Goal: Find contact information: Find contact information

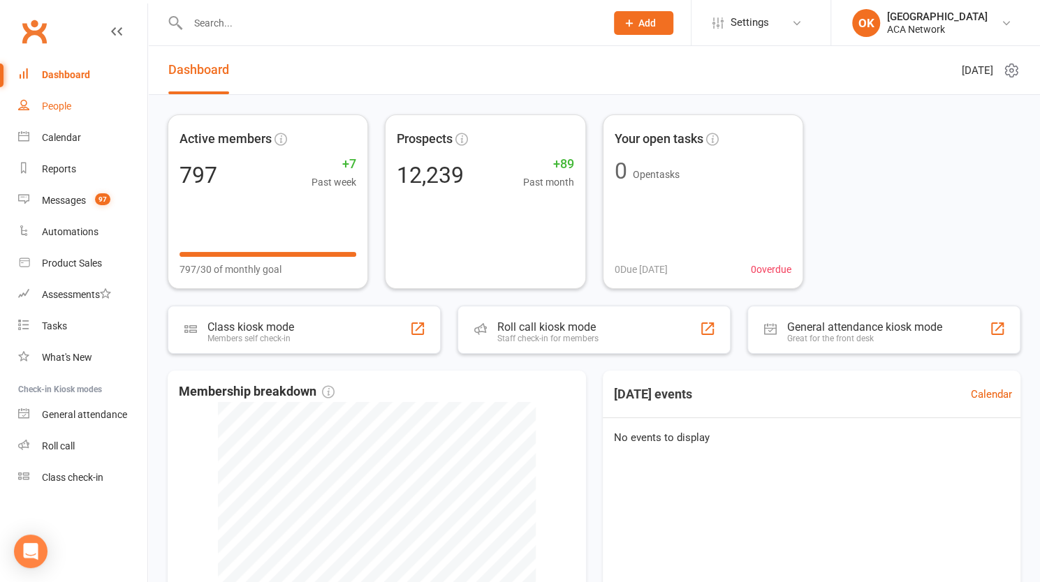
click at [58, 105] on div "People" at bounding box center [56, 106] width 29 height 11
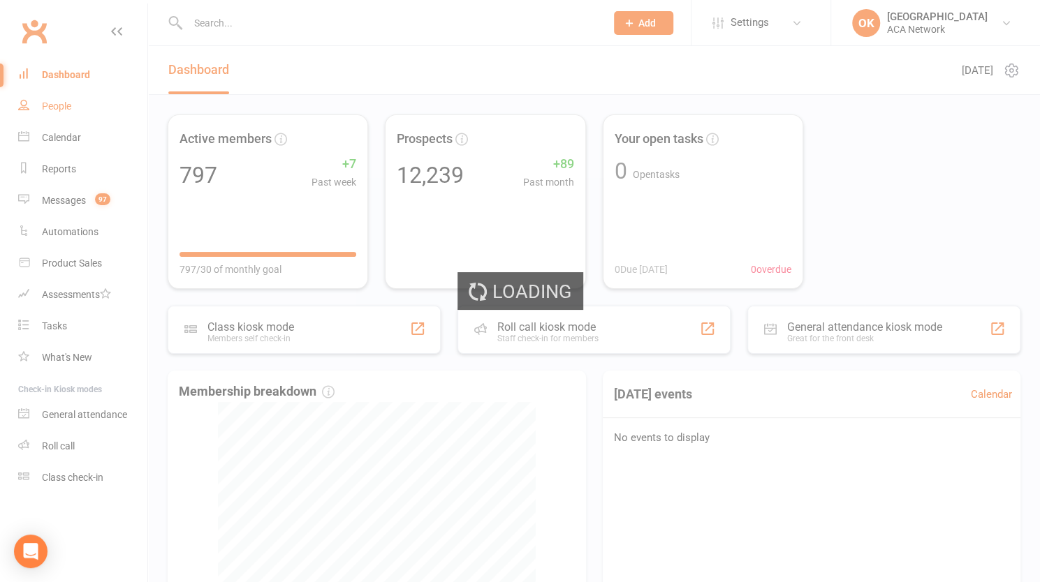
select select "25"
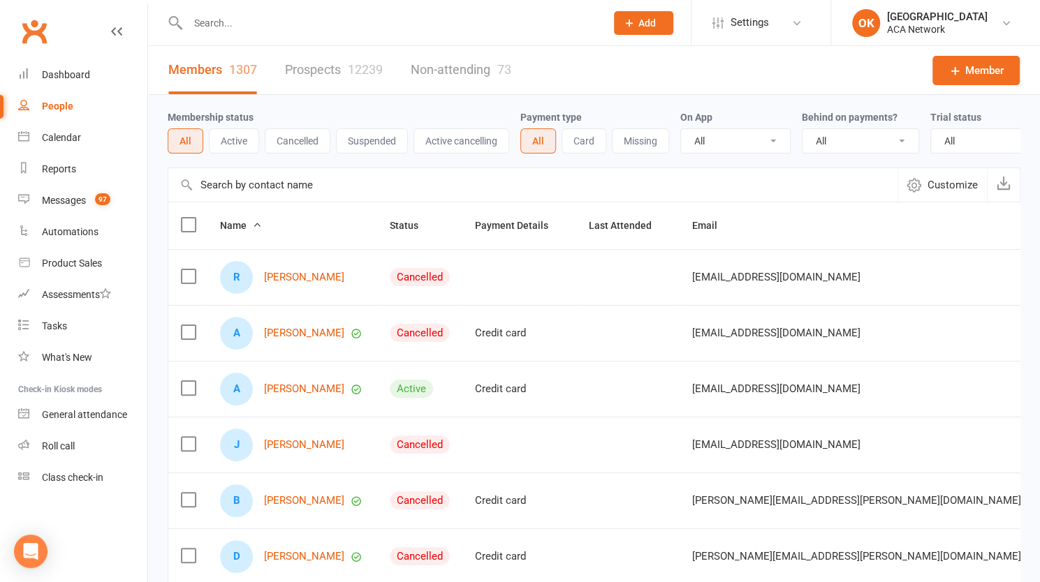
click at [267, 24] on input "text" at bounding box center [390, 23] width 412 height 20
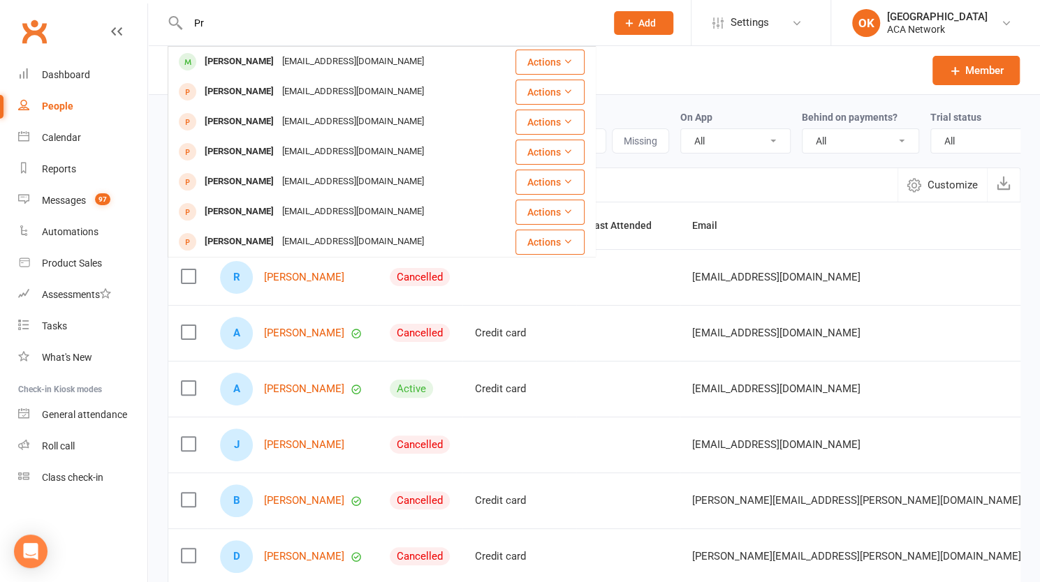
type input "P"
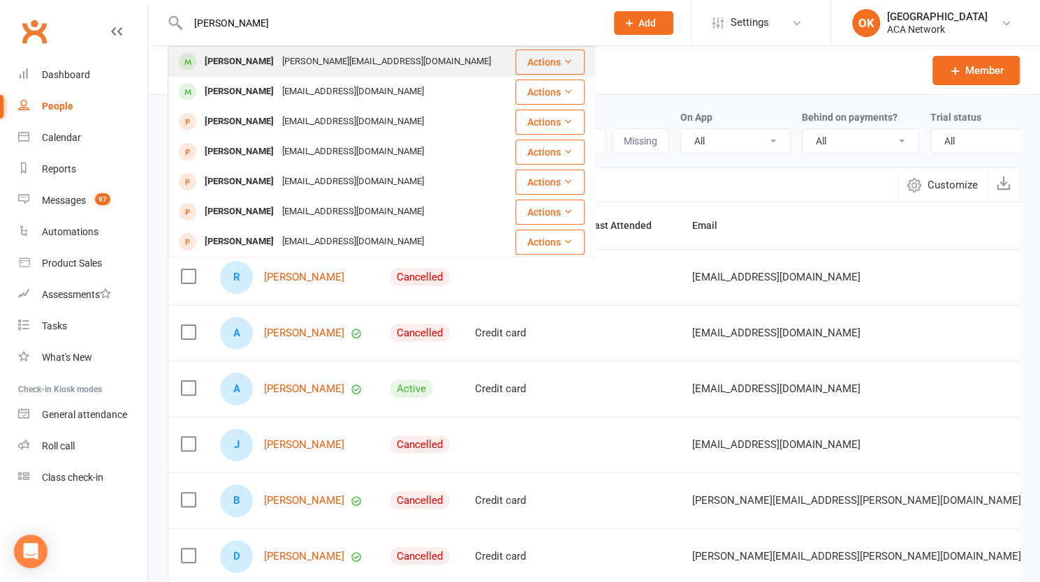
type input "[PERSON_NAME]"
click at [307, 57] on div "[PERSON_NAME][EMAIL_ADDRESS][DOMAIN_NAME]" at bounding box center [386, 62] width 217 height 20
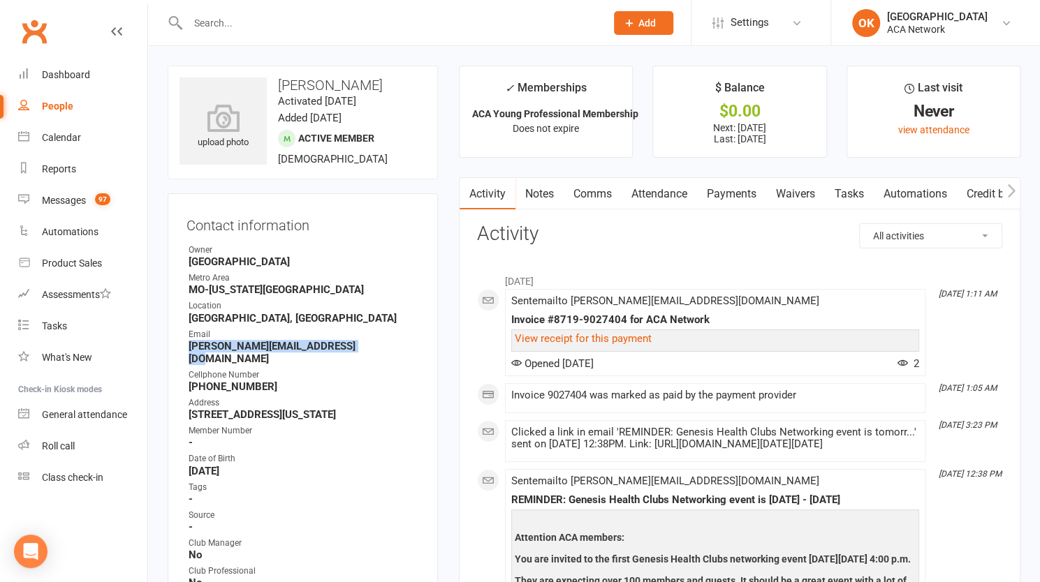
drag, startPoint x: 190, startPoint y: 344, endPoint x: 355, endPoint y: 345, distance: 165.5
click at [355, 345] on strong "[PERSON_NAME][EMAIL_ADDRESS][DOMAIN_NAME]" at bounding box center [304, 352] width 230 height 25
copy strong "[PERSON_NAME][EMAIL_ADDRESS][DOMAIN_NAME]"
click at [236, 18] on input "text" at bounding box center [390, 23] width 412 height 20
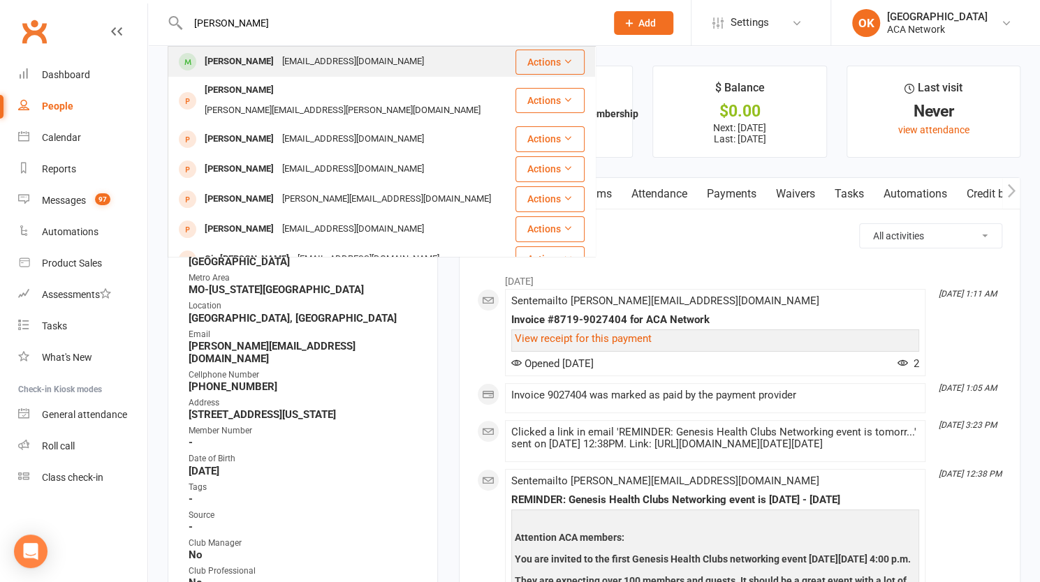
type input "[PERSON_NAME]"
click at [300, 64] on div "[EMAIL_ADDRESS][DOMAIN_NAME]" at bounding box center [353, 62] width 150 height 20
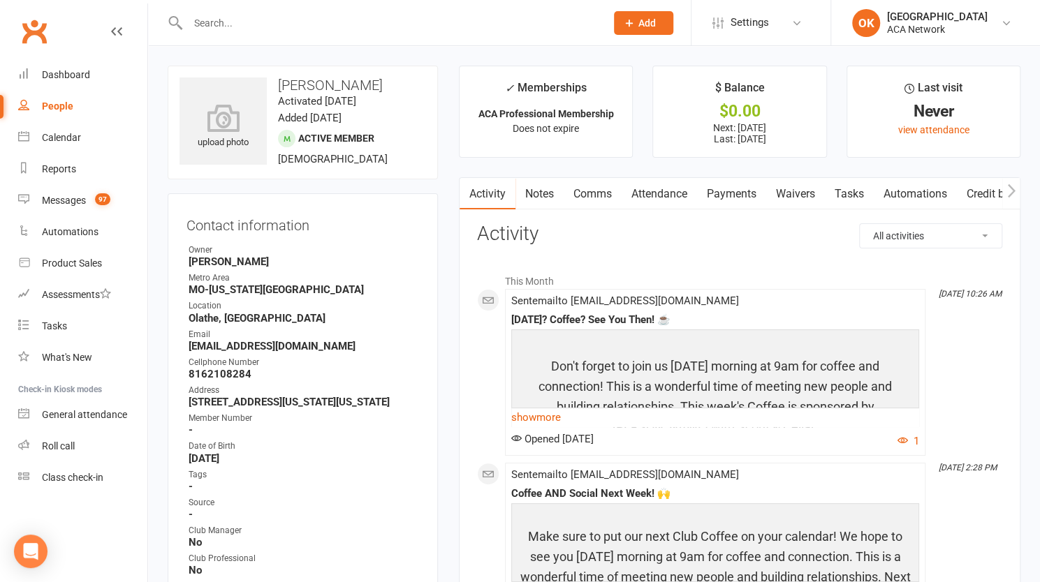
click at [244, 24] on input "text" at bounding box center [390, 23] width 412 height 20
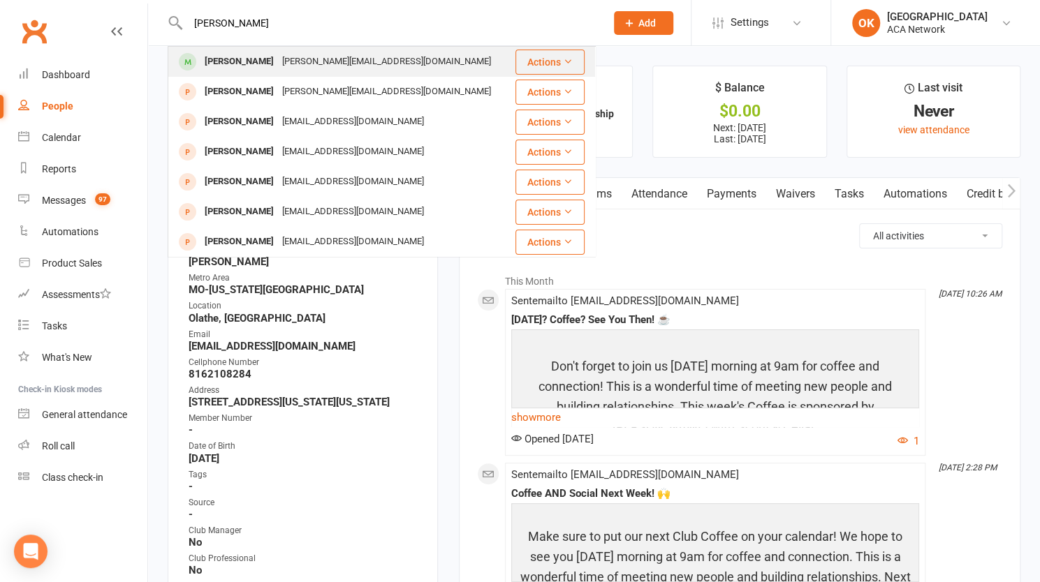
type input "[PERSON_NAME]"
click at [251, 60] on div "[PERSON_NAME]" at bounding box center [238, 62] width 77 height 20
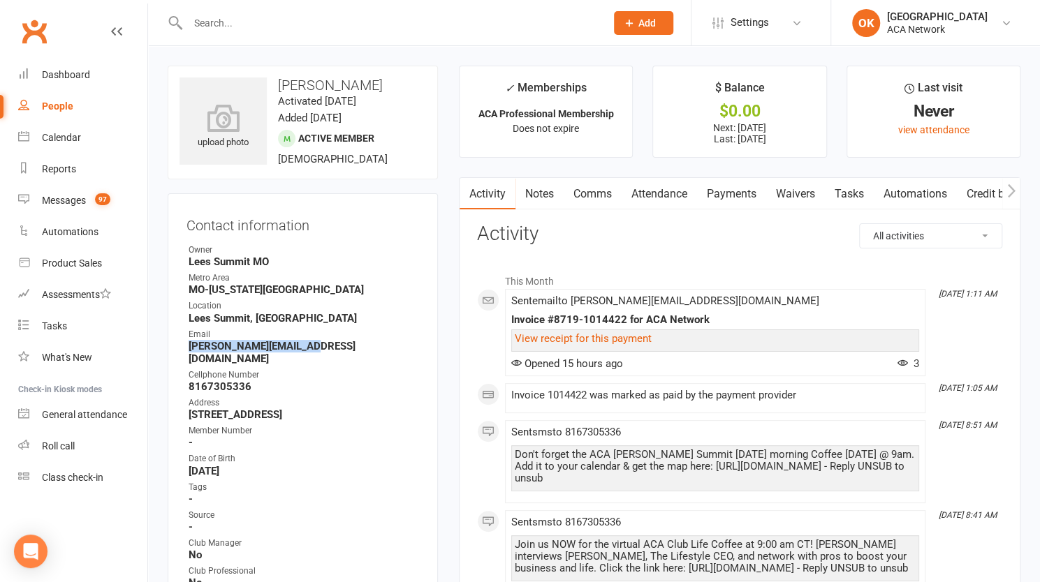
drag, startPoint x: 187, startPoint y: 347, endPoint x: 304, endPoint y: 348, distance: 116.6
click at [304, 348] on li "Email [PERSON_NAME][EMAIL_ADDRESS][DOMAIN_NAME]" at bounding box center [302, 346] width 232 height 37
copy strong "[PERSON_NAME][EMAIL_ADDRESS][DOMAIN_NAME]"
click at [243, 26] on input "text" at bounding box center [390, 23] width 412 height 20
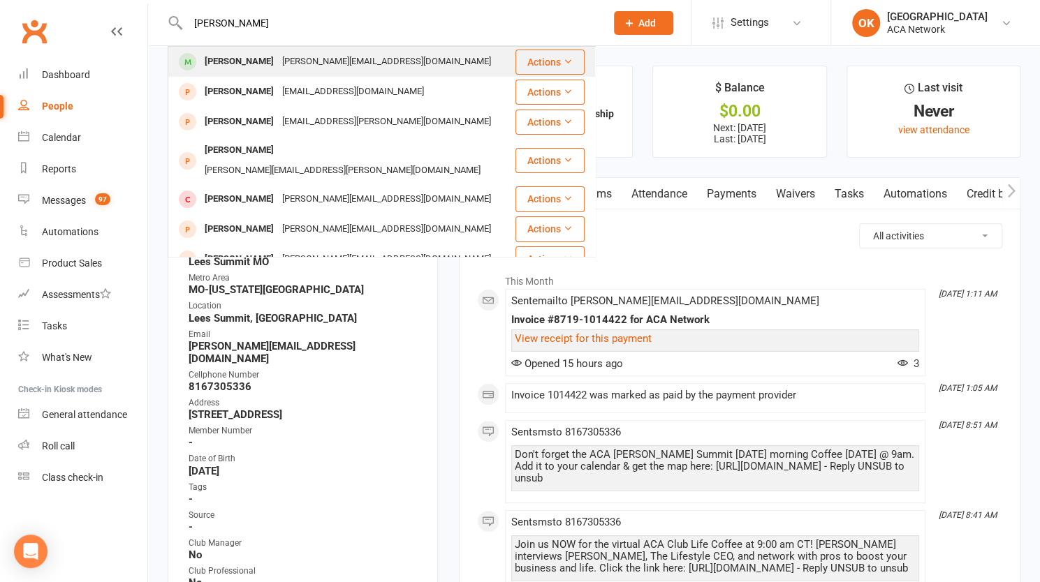
type input "[PERSON_NAME]"
click at [237, 61] on div "[PERSON_NAME]" at bounding box center [238, 62] width 77 height 20
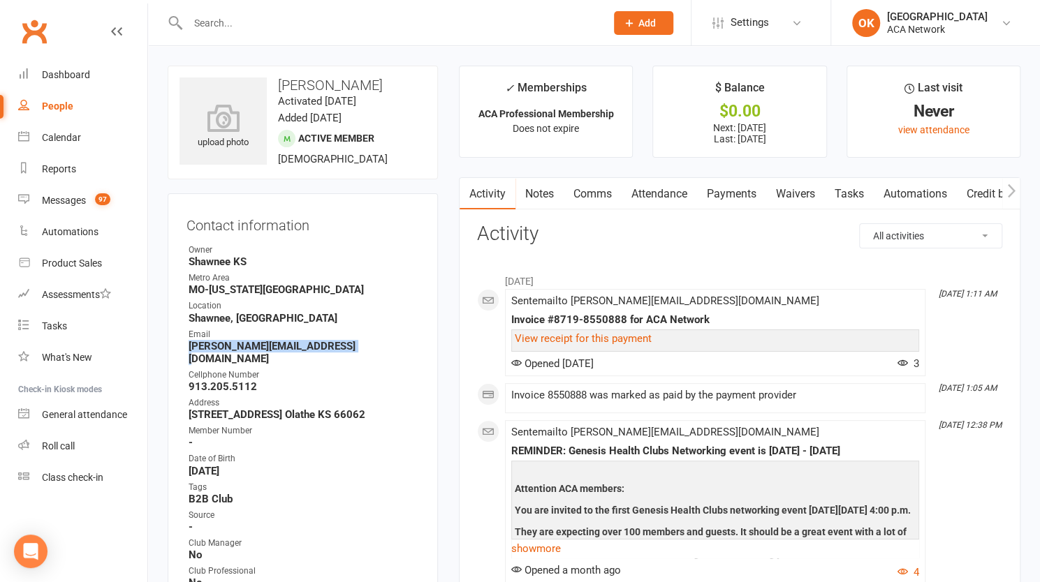
drag, startPoint x: 189, startPoint y: 344, endPoint x: 339, endPoint y: 347, distance: 150.8
click at [339, 347] on strong "[PERSON_NAME][EMAIL_ADDRESS][DOMAIN_NAME]" at bounding box center [304, 352] width 230 height 25
copy strong "[PERSON_NAME][EMAIL_ADDRESS][DOMAIN_NAME]"
click at [243, 23] on input "text" at bounding box center [390, 23] width 412 height 20
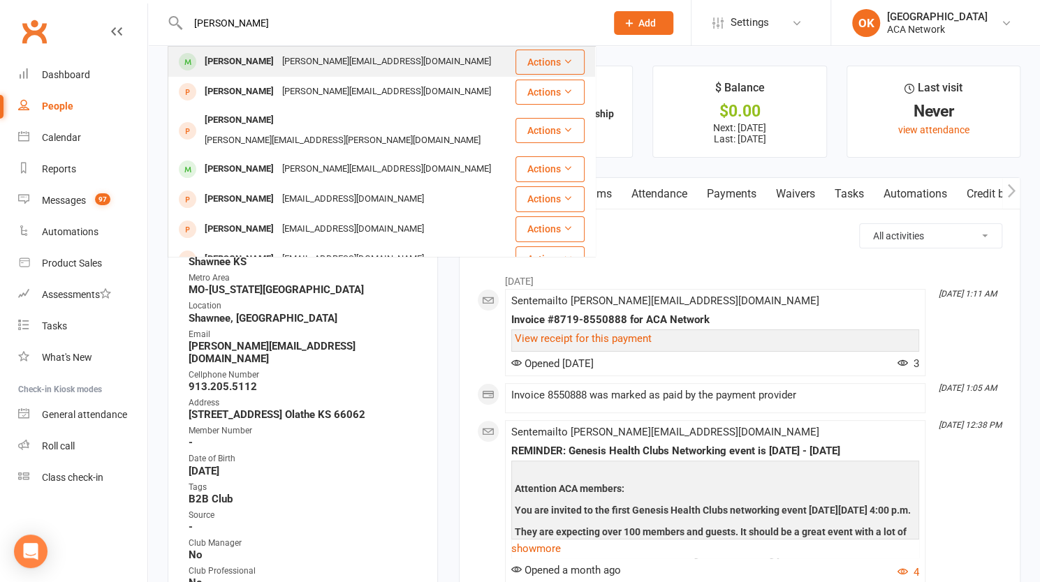
type input "[PERSON_NAME]"
click at [234, 56] on div "[PERSON_NAME]" at bounding box center [238, 62] width 77 height 20
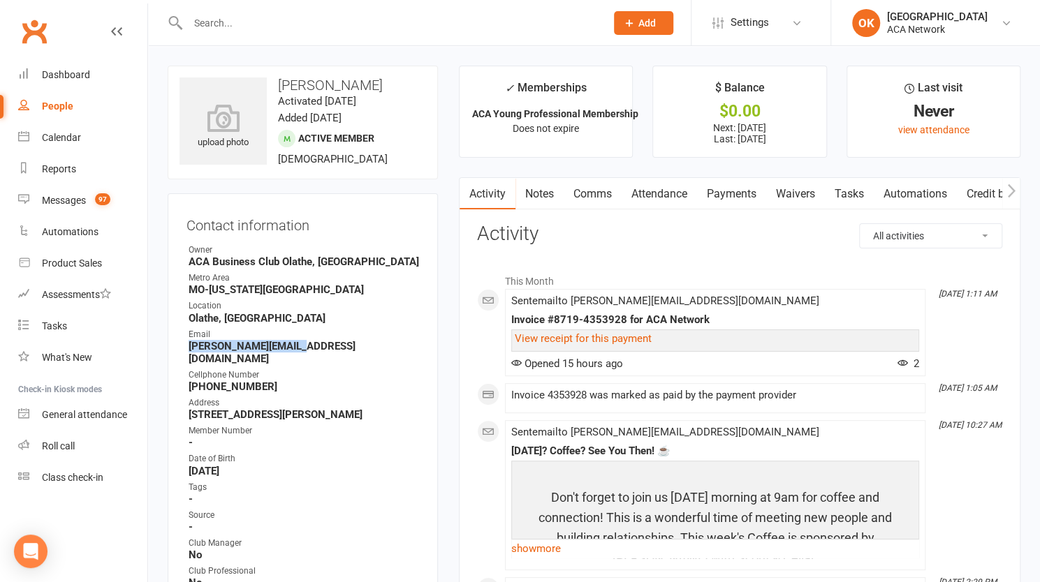
drag, startPoint x: 296, startPoint y: 347, endPoint x: 189, endPoint y: 349, distance: 107.5
click at [189, 349] on strong "[PERSON_NAME][EMAIL_ADDRESS][DOMAIN_NAME]" at bounding box center [304, 352] width 230 height 25
copy strong "[PERSON_NAME][EMAIL_ADDRESS][DOMAIN_NAME]"
click at [261, 16] on input "text" at bounding box center [390, 23] width 412 height 20
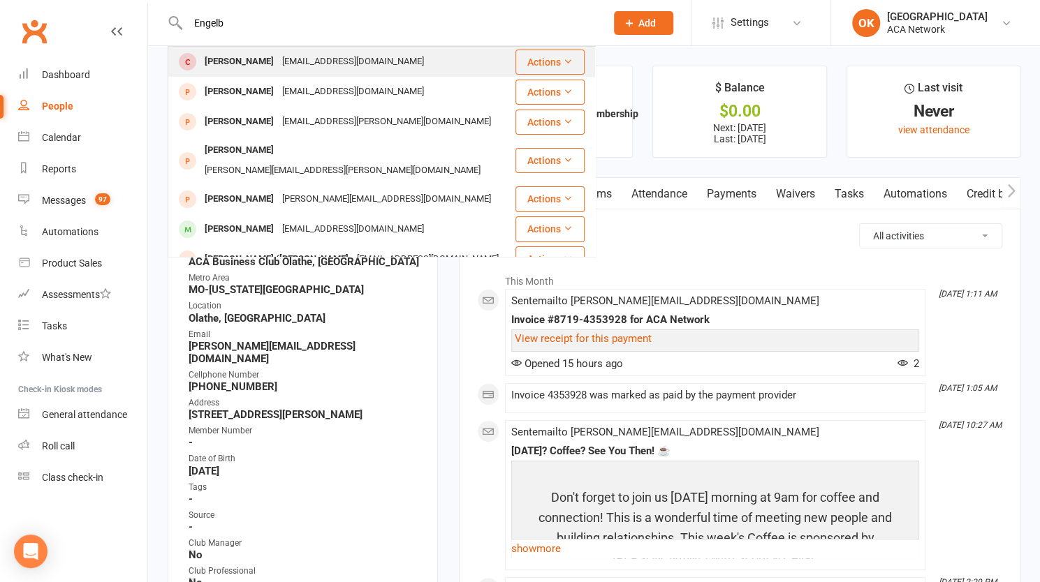
type input "Engelb"
click at [247, 61] on div "[PERSON_NAME]" at bounding box center [238, 62] width 77 height 20
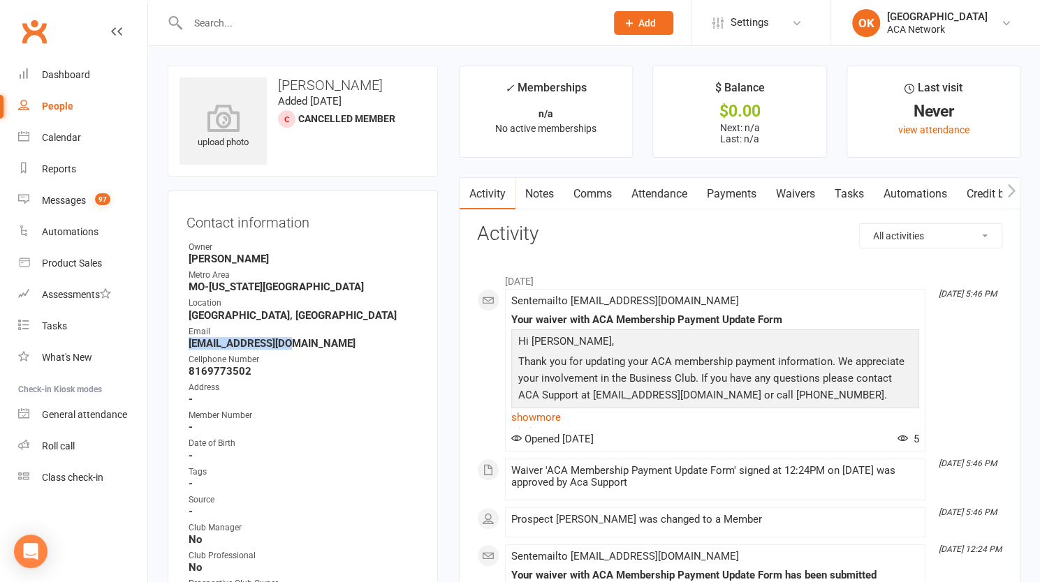
drag, startPoint x: 189, startPoint y: 343, endPoint x: 286, endPoint y: 343, distance: 97.0
click at [286, 343] on strong "[EMAIL_ADDRESS][DOMAIN_NAME]" at bounding box center [304, 343] width 230 height 13
copy strong "[EMAIL_ADDRESS][DOMAIN_NAME]"
drag, startPoint x: 279, startPoint y: 86, endPoint x: 371, endPoint y: 91, distance: 92.3
click at [371, 91] on h3 "[PERSON_NAME]" at bounding box center [302, 84] width 246 height 15
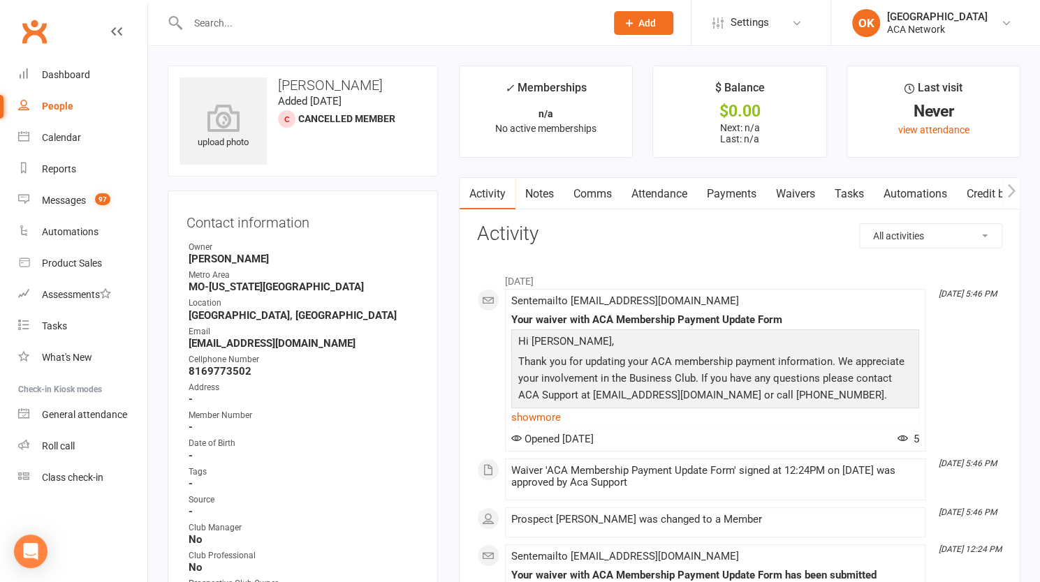
click at [262, 22] on input "text" at bounding box center [390, 23] width 412 height 20
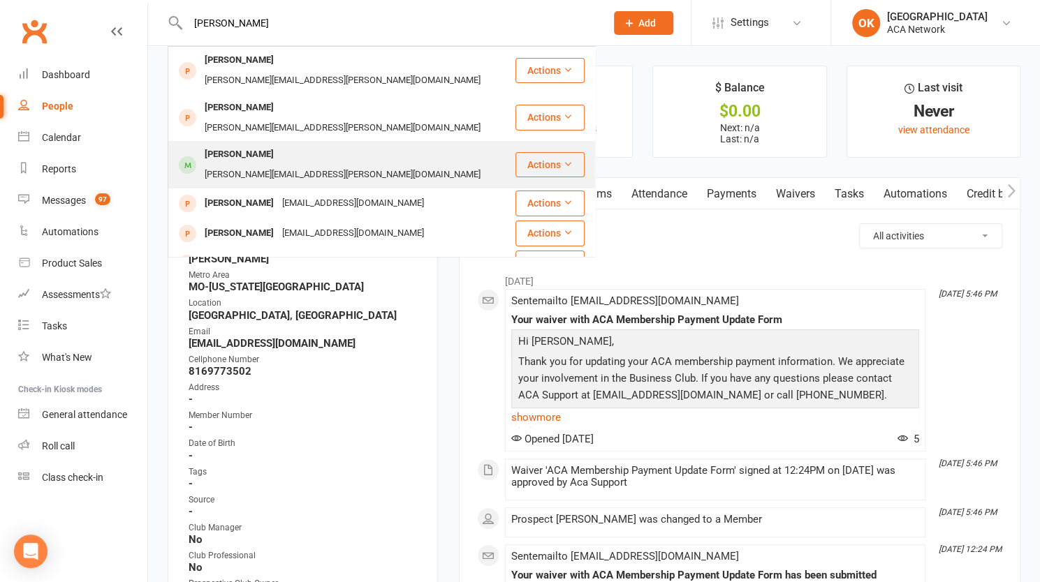
type input "[PERSON_NAME]"
click at [280, 165] on div "[PERSON_NAME][EMAIL_ADDRESS][PERSON_NAME][DOMAIN_NAME]" at bounding box center [342, 175] width 284 height 20
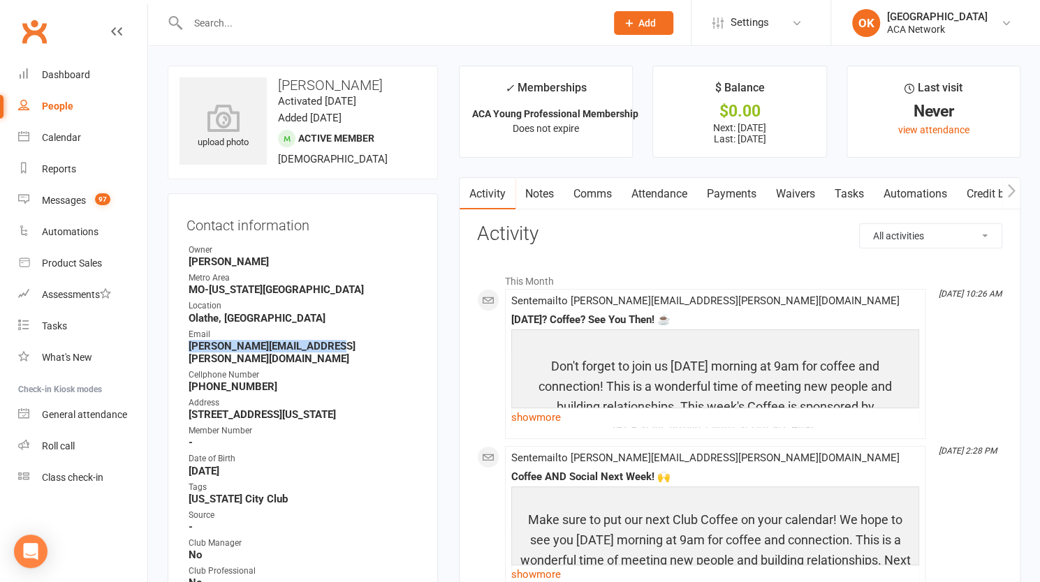
drag, startPoint x: 333, startPoint y: 343, endPoint x: 182, endPoint y: 350, distance: 151.0
click at [182, 350] on div "Contact information Owner [PERSON_NAME][GEOGRAPHIC_DATA] [GEOGRAPHIC_DATA]-[US_…" at bounding box center [303, 470] width 270 height 555
copy strong "[PERSON_NAME][EMAIL_ADDRESS][PERSON_NAME][DOMAIN_NAME]"
click at [267, 20] on input "text" at bounding box center [390, 23] width 412 height 20
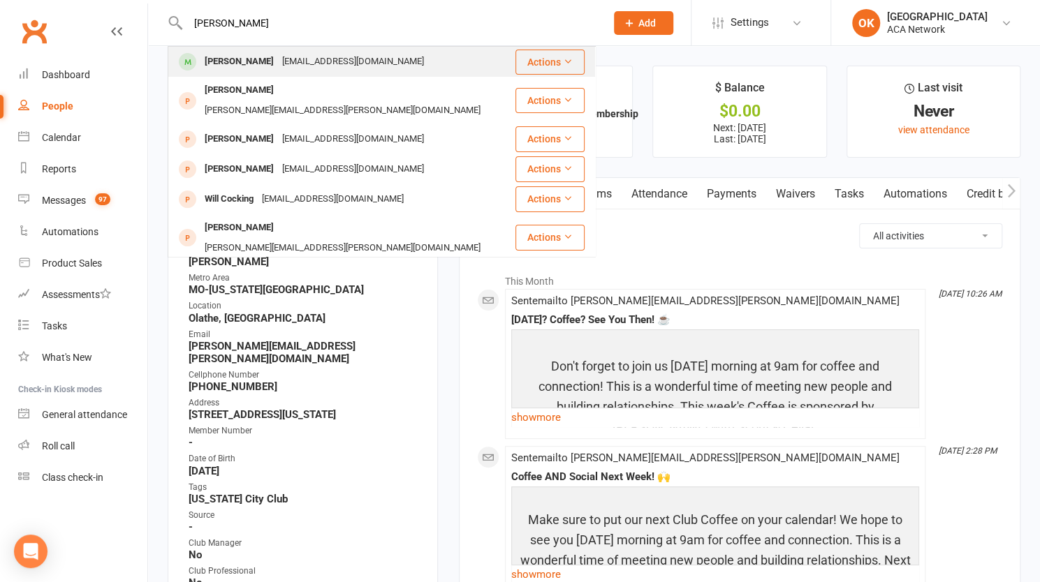
type input "[PERSON_NAME]"
click at [253, 61] on div "[PERSON_NAME]" at bounding box center [238, 62] width 77 height 20
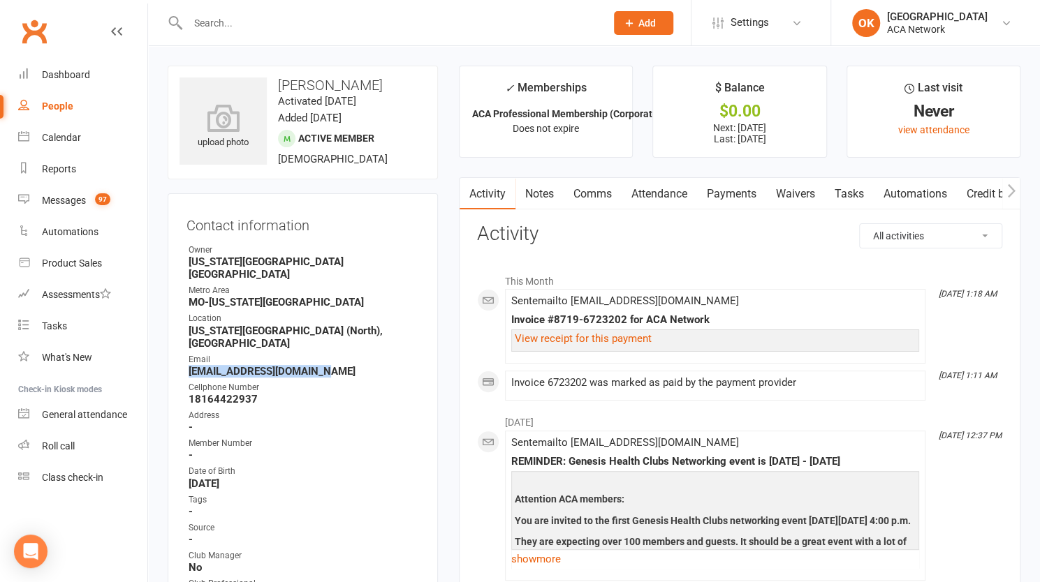
drag, startPoint x: 190, startPoint y: 343, endPoint x: 317, endPoint y: 342, distance: 127.1
click at [317, 365] on strong "[EMAIL_ADDRESS][DOMAIN_NAME]" at bounding box center [304, 371] width 230 height 13
copy strong "[EMAIL_ADDRESS][DOMAIN_NAME]"
click at [276, 27] on input "text" at bounding box center [390, 23] width 412 height 20
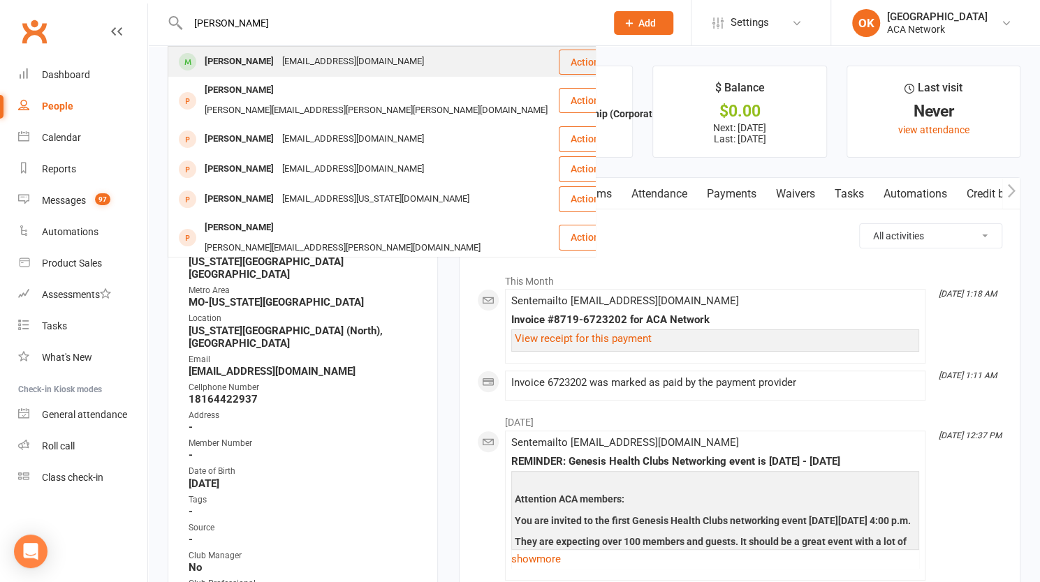
type input "[PERSON_NAME]"
click at [248, 58] on div "[PERSON_NAME]" at bounding box center [238, 62] width 77 height 20
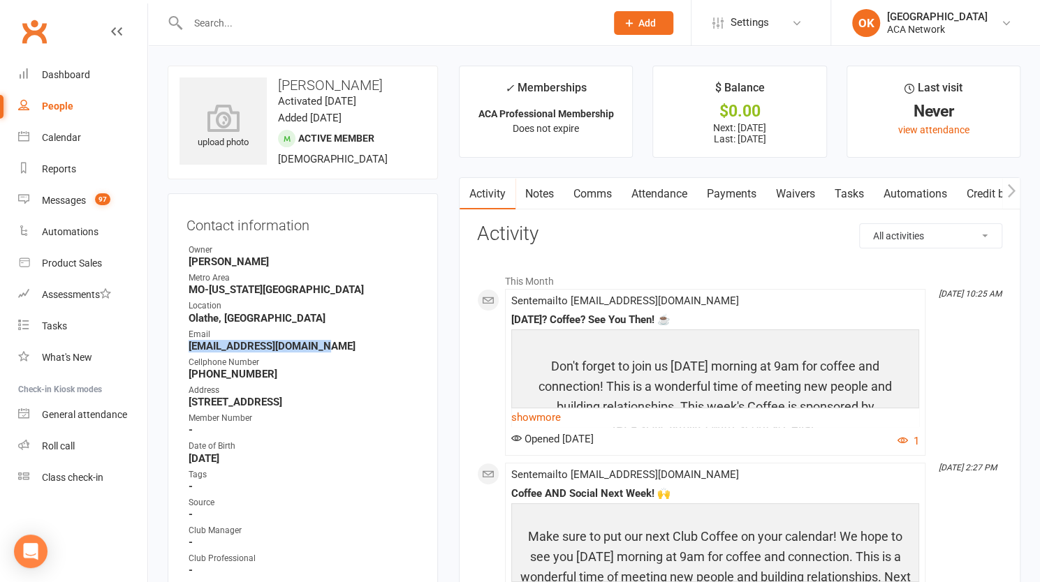
drag, startPoint x: 190, startPoint y: 345, endPoint x: 330, endPoint y: 348, distance: 140.4
click at [330, 348] on strong "[EMAIL_ADDRESS][DOMAIN_NAME]" at bounding box center [304, 346] width 230 height 13
copy strong "[EMAIL_ADDRESS][DOMAIN_NAME]"
click at [232, 27] on input "text" at bounding box center [390, 23] width 412 height 20
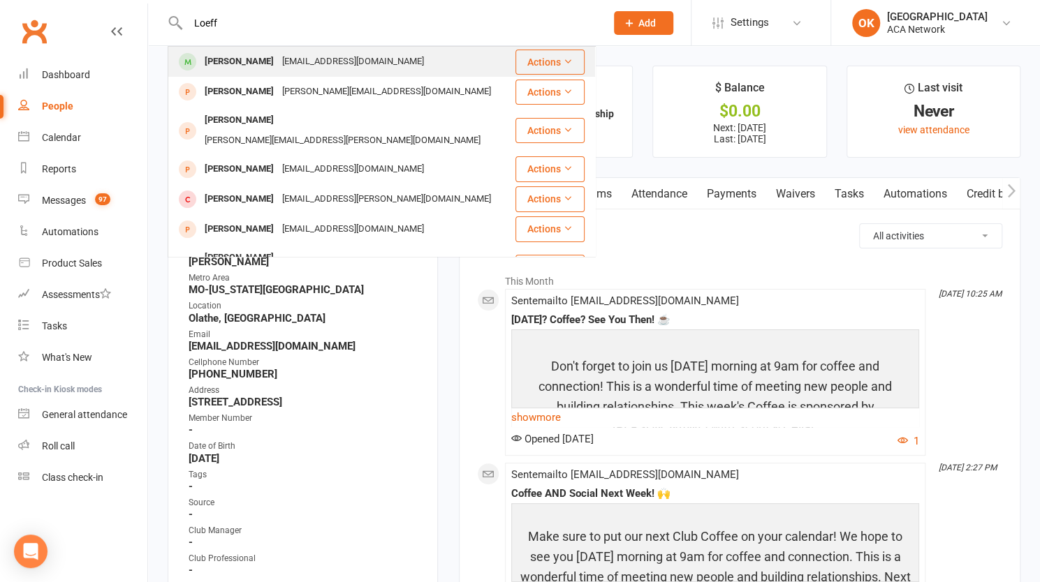
type input "Loeff"
click at [271, 59] on div "[PERSON_NAME]" at bounding box center [238, 62] width 77 height 20
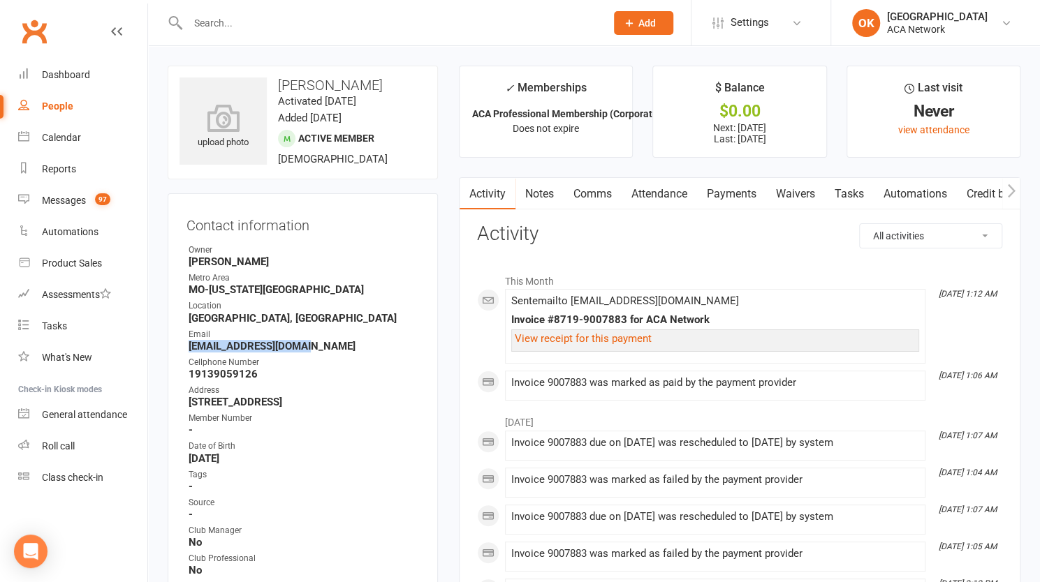
drag, startPoint x: 297, startPoint y: 349, endPoint x: 190, endPoint y: 348, distance: 106.8
click at [190, 348] on strong "[EMAIL_ADDRESS][DOMAIN_NAME]" at bounding box center [304, 346] width 230 height 13
copy strong "[EMAIL_ADDRESS][DOMAIN_NAME]"
click at [201, 25] on input "text" at bounding box center [390, 23] width 412 height 20
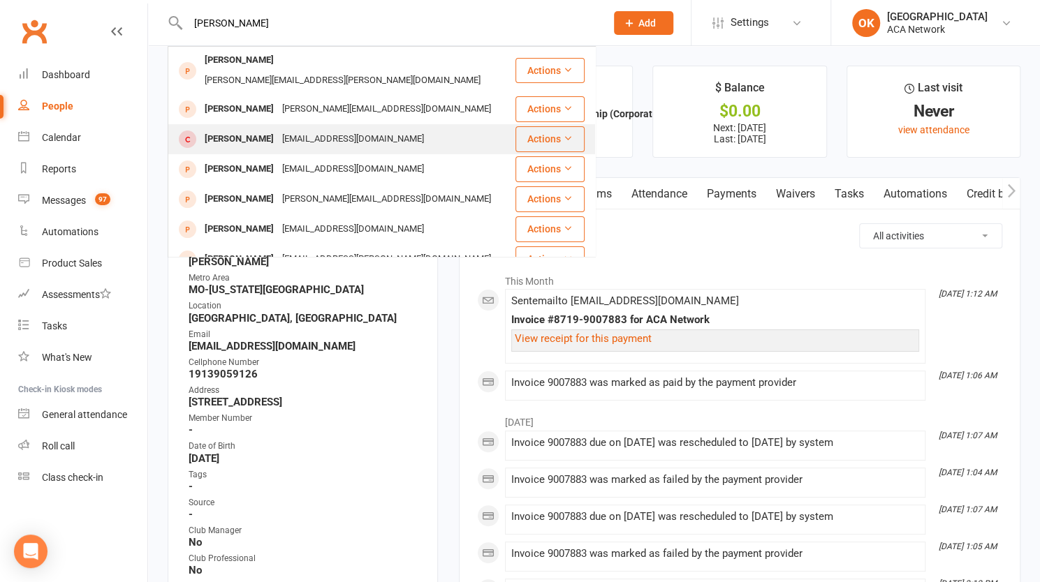
type input "[PERSON_NAME]"
click at [320, 129] on div "[EMAIL_ADDRESS][DOMAIN_NAME]" at bounding box center [353, 139] width 150 height 20
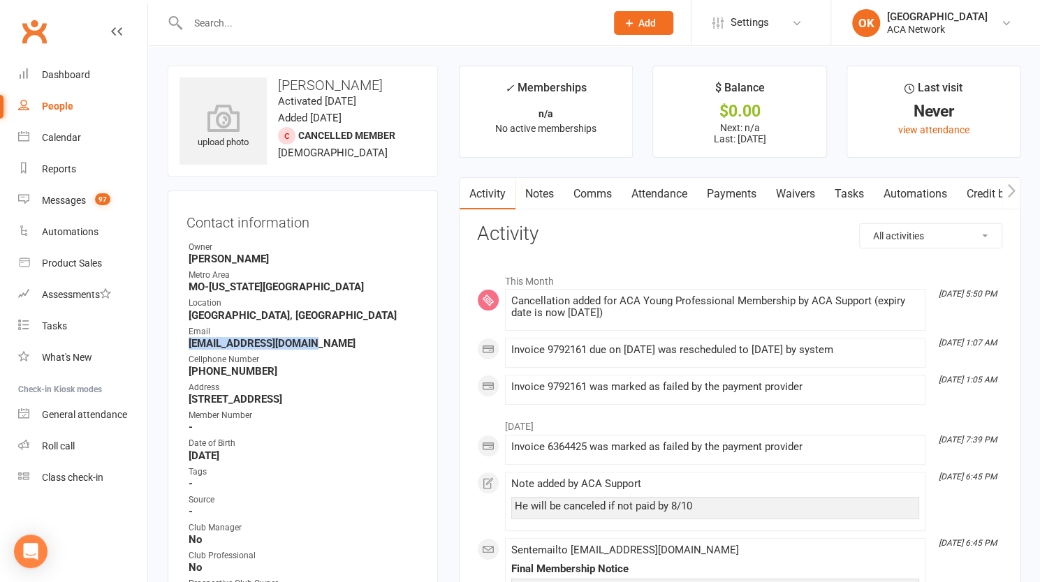
drag, startPoint x: 189, startPoint y: 345, endPoint x: 313, endPoint y: 339, distance: 124.4
click at [313, 339] on strong "[EMAIL_ADDRESS][DOMAIN_NAME]" at bounding box center [304, 343] width 230 height 13
copy strong "[EMAIL_ADDRESS][DOMAIN_NAME]"
click at [209, 25] on input "text" at bounding box center [390, 23] width 412 height 20
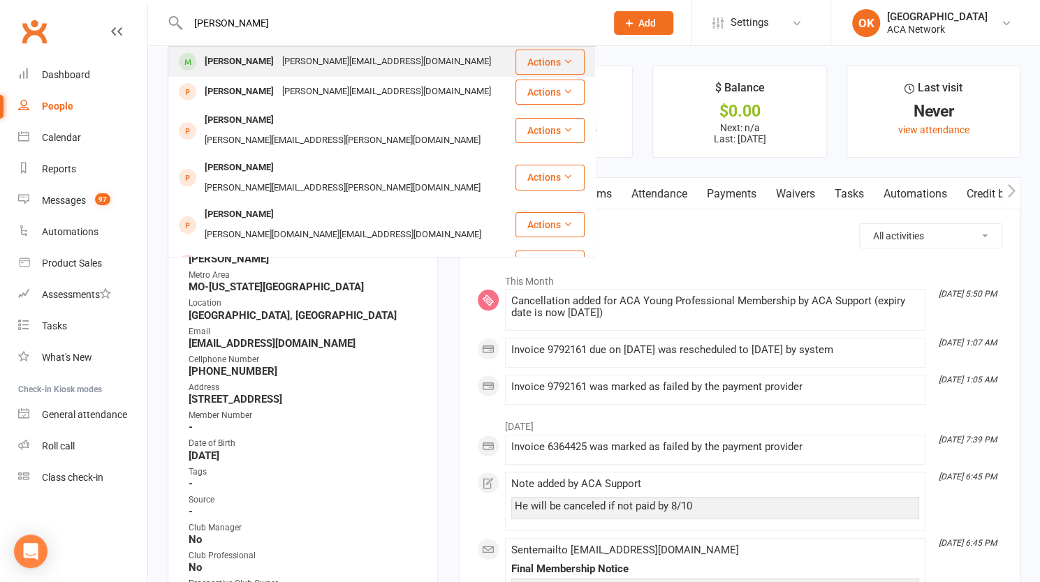
type input "[PERSON_NAME]"
click at [232, 54] on div "[PERSON_NAME]" at bounding box center [238, 62] width 77 height 20
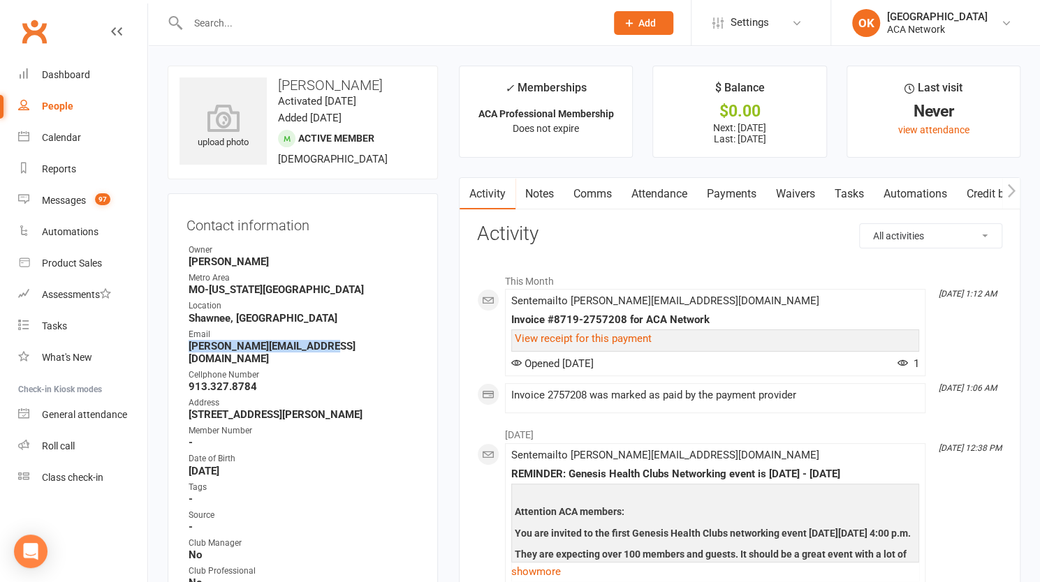
drag, startPoint x: 189, startPoint y: 344, endPoint x: 325, endPoint y: 344, distance: 136.8
click at [325, 344] on strong "[PERSON_NAME][EMAIL_ADDRESS][DOMAIN_NAME]" at bounding box center [304, 352] width 230 height 25
click at [230, 24] on input "text" at bounding box center [390, 23] width 412 height 20
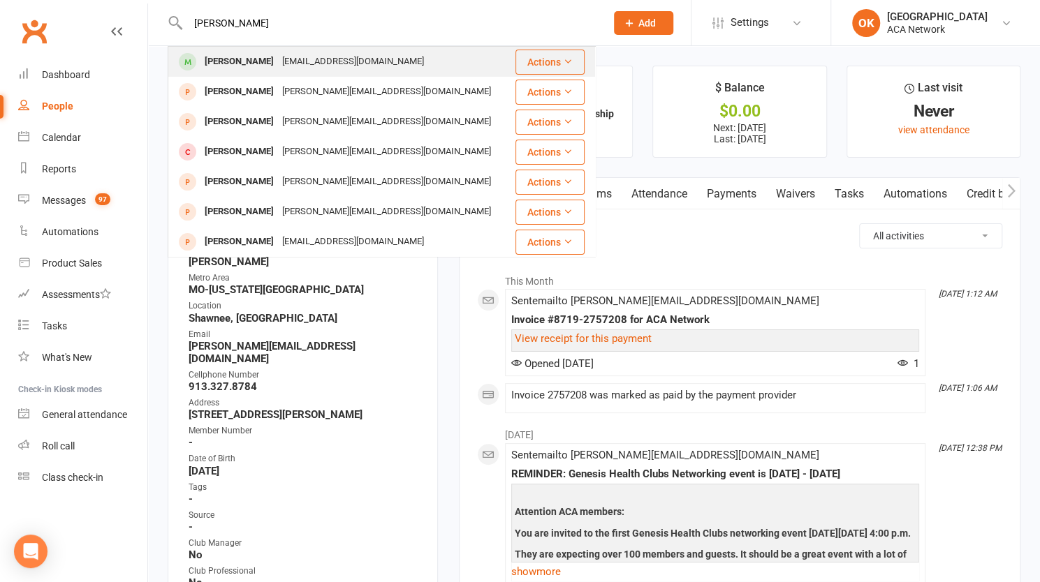
type input "[PERSON_NAME]"
click at [240, 61] on div "[PERSON_NAME]" at bounding box center [238, 62] width 77 height 20
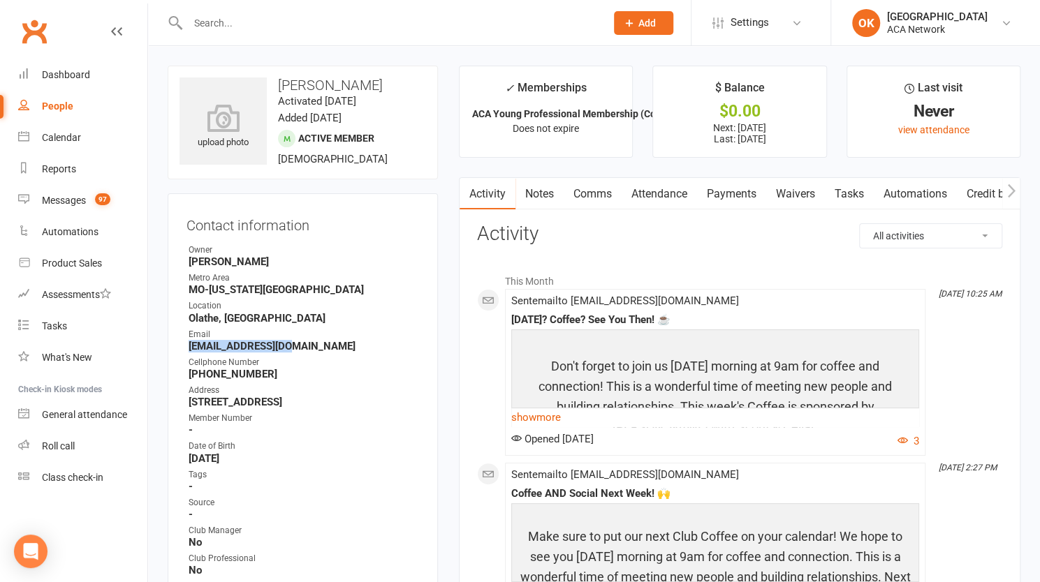
drag, startPoint x: 283, startPoint y: 347, endPoint x: 184, endPoint y: 346, distance: 98.5
click at [184, 346] on div "Contact information Owner [PERSON_NAME][GEOGRAPHIC_DATA] [GEOGRAPHIC_DATA]-[US_…" at bounding box center [303, 464] width 270 height 542
click at [209, 22] on input "text" at bounding box center [390, 23] width 412 height 20
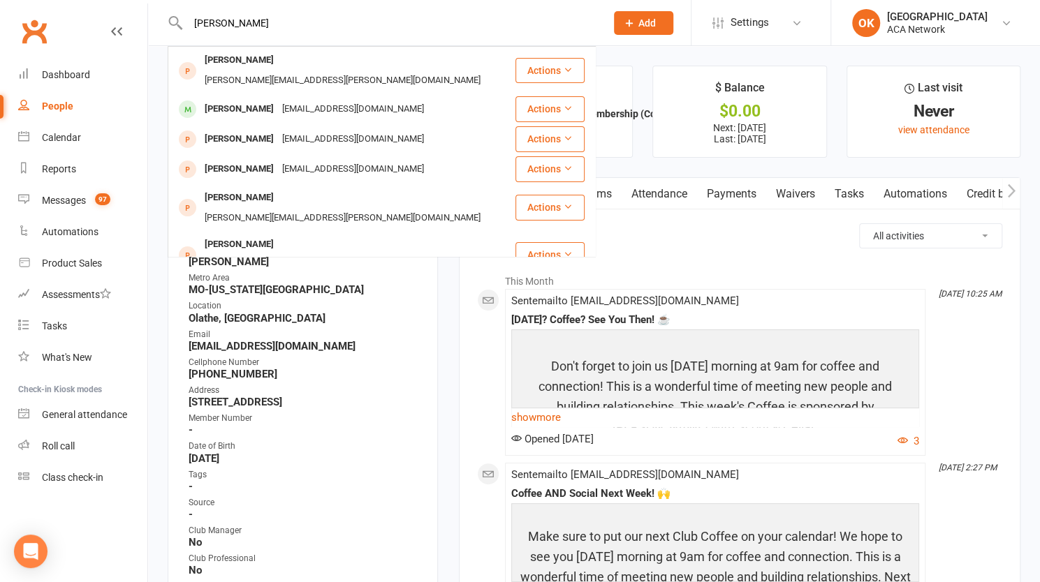
drag, startPoint x: 236, startPoint y: 29, endPoint x: 182, endPoint y: 23, distance: 54.7
click at [182, 23] on div "[PERSON_NAME] [PERSON_NAME] [PERSON_NAME][EMAIL_ADDRESS][PERSON_NAME][DOMAIN_NA…" at bounding box center [382, 22] width 428 height 45
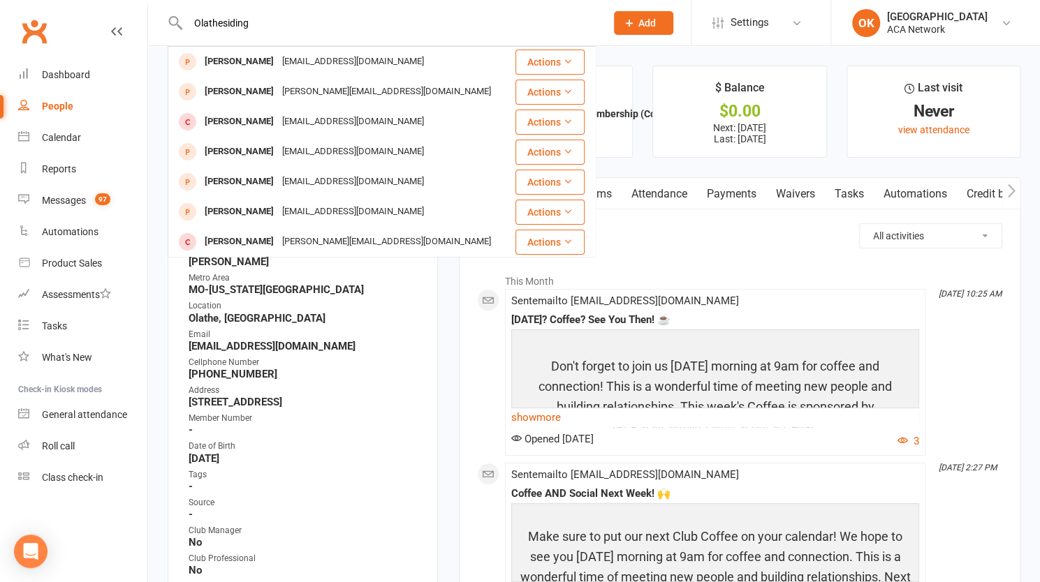
type input "Olathesiding"
click at [943, 29] on div "ACA Network" at bounding box center [937, 29] width 101 height 13
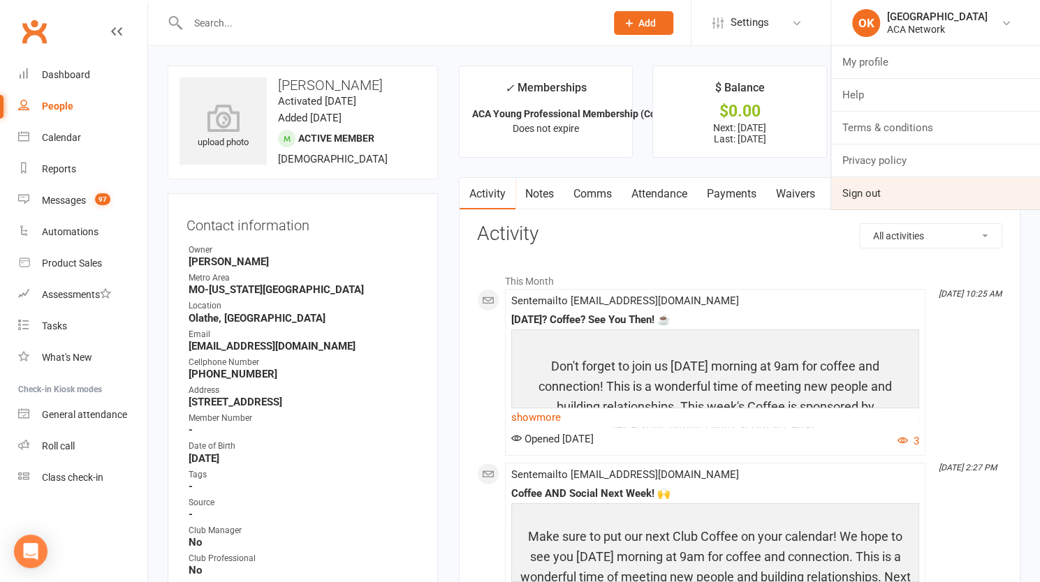
click at [871, 188] on link "Sign out" at bounding box center [935, 193] width 209 height 32
